Goal: Navigation & Orientation: Go to known website

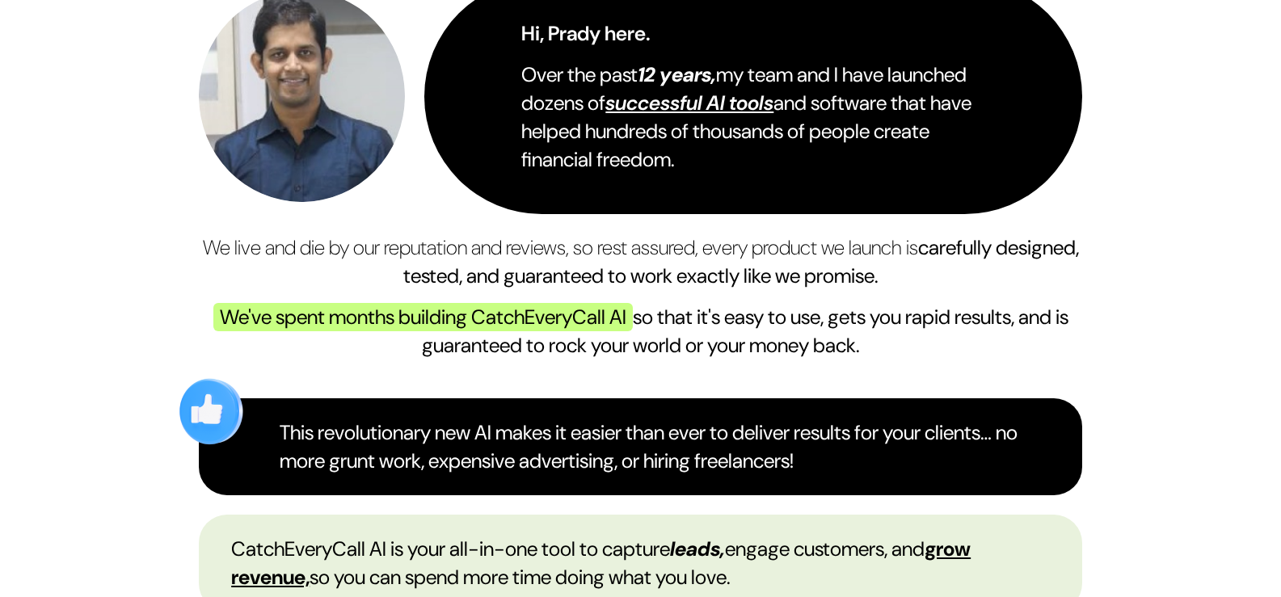
scroll to position [42232, 0]
